Goal: Task Accomplishment & Management: Use online tool/utility

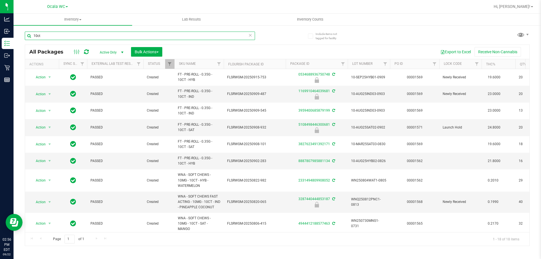
click at [86, 37] on input "10ct" at bounding box center [140, 36] width 230 height 8
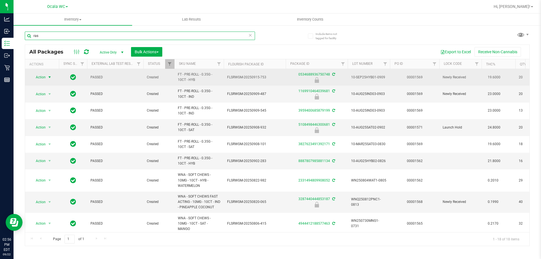
type input "rasp"
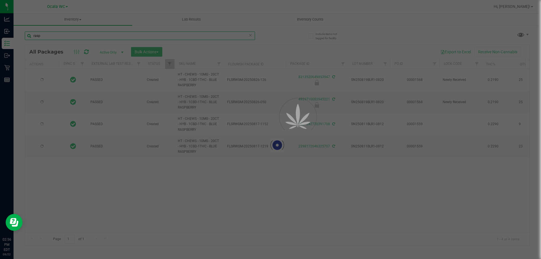
type input "[DATE]"
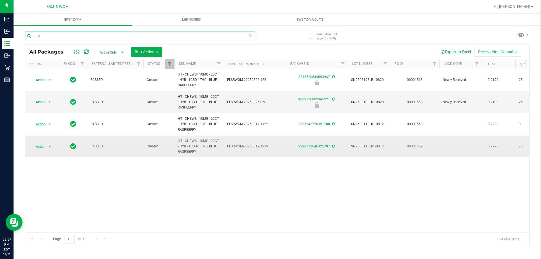
type input "rasp"
click at [44, 145] on span "Action" at bounding box center [38, 146] width 15 height 8
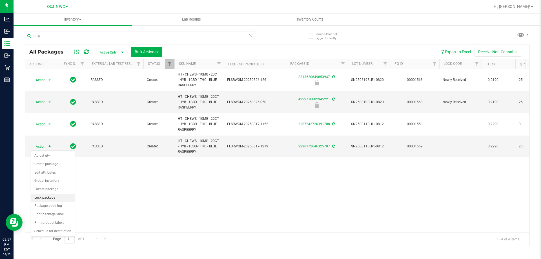
click at [53, 197] on li "Lock package" at bounding box center [53, 197] width 44 height 8
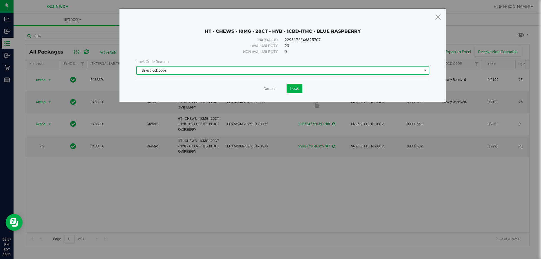
click at [180, 68] on span "Select lock code" at bounding box center [279, 70] width 285 height 8
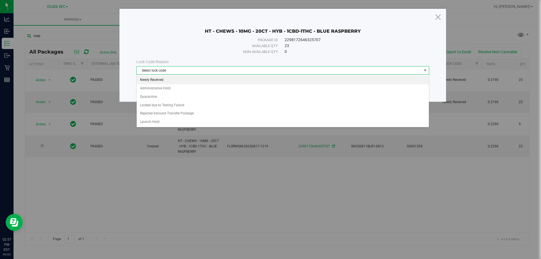
click at [167, 80] on li "Newly Received" at bounding box center [283, 80] width 292 height 8
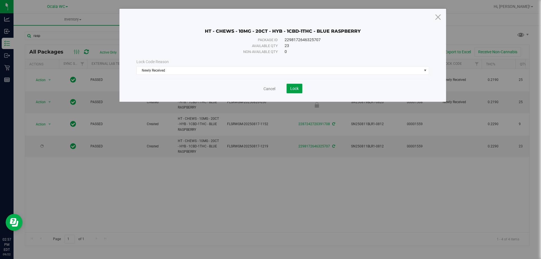
click at [297, 87] on span "Lock" at bounding box center [294, 88] width 8 height 5
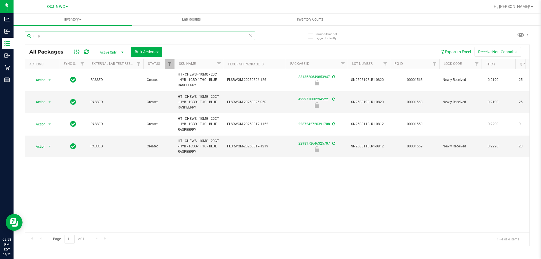
click at [67, 37] on input "rasp" at bounding box center [140, 36] width 230 height 8
click at [67, 38] on input "rasp" at bounding box center [140, 36] width 230 height 8
click at [67, 39] on input "rasp" at bounding box center [140, 36] width 230 height 8
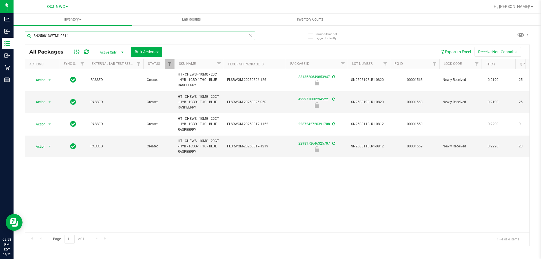
type input "SN250813WTM1-0814"
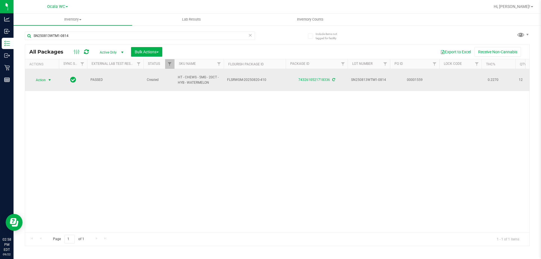
click at [49, 79] on span "select" at bounding box center [49, 80] width 5 height 5
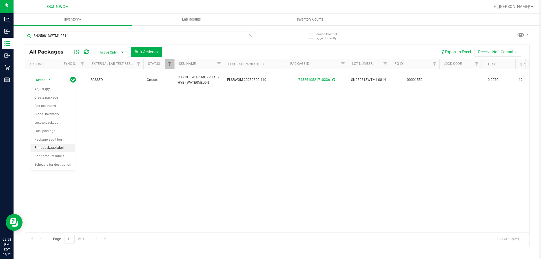
click at [56, 146] on li "Print package label" at bounding box center [53, 148] width 44 height 8
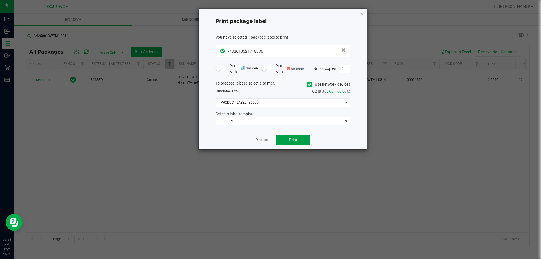
click at [291, 137] on span "Print" at bounding box center [293, 139] width 8 height 5
click at [264, 103] on span "PRODUCT LABEL - 300dpi" at bounding box center [279, 103] width 127 height 8
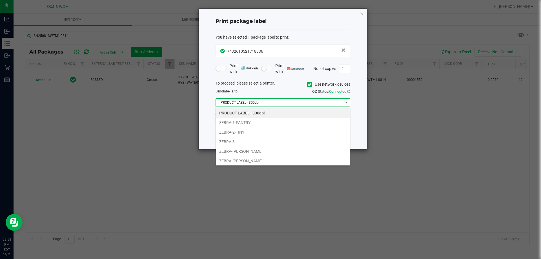
scroll to position [8, 135]
click at [254, 122] on li "ZEBRA-1-PANTRY" at bounding box center [283, 123] width 134 height 10
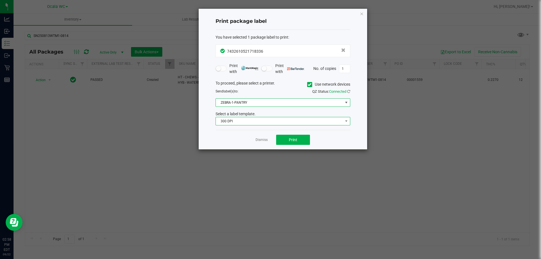
click at [244, 121] on span "300 DPI" at bounding box center [279, 121] width 127 height 8
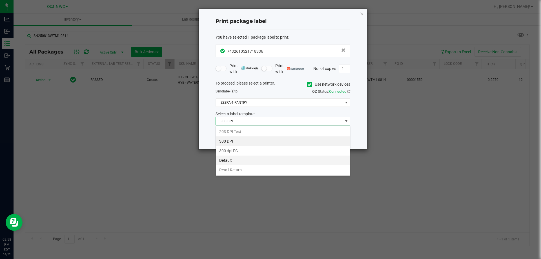
click at [225, 159] on li "Default" at bounding box center [283, 160] width 134 height 10
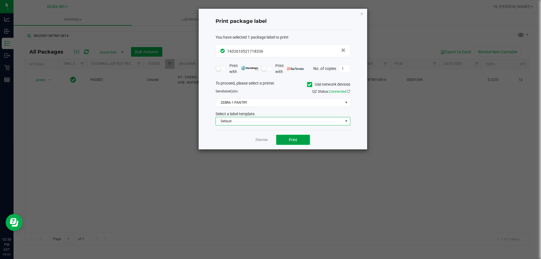
click at [294, 137] on button "Print" at bounding box center [293, 140] width 34 height 10
